Goal: Task Accomplishment & Management: Complete application form

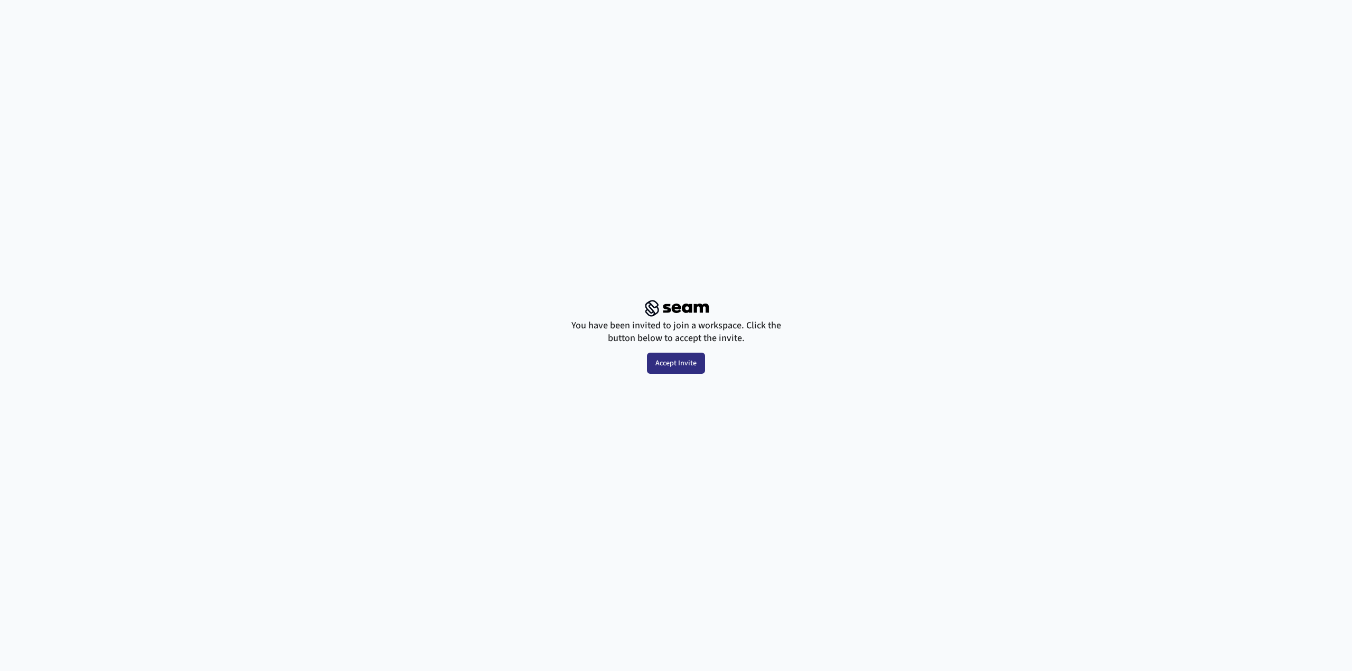
click at [681, 363] on button "Accept Invite" at bounding box center [676, 363] width 58 height 21
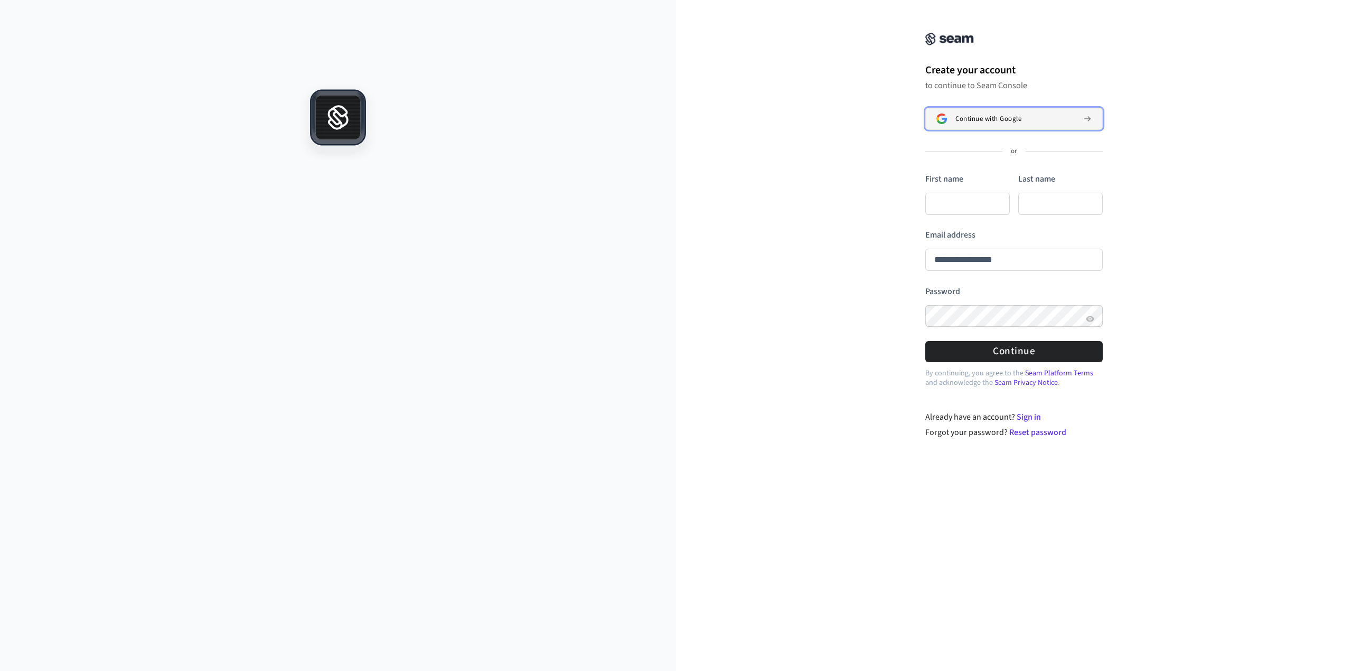
click at [966, 119] on span "Continue with Google" at bounding box center [988, 119] width 66 height 8
type input "**********"
